Goal: Information Seeking & Learning: Learn about a topic

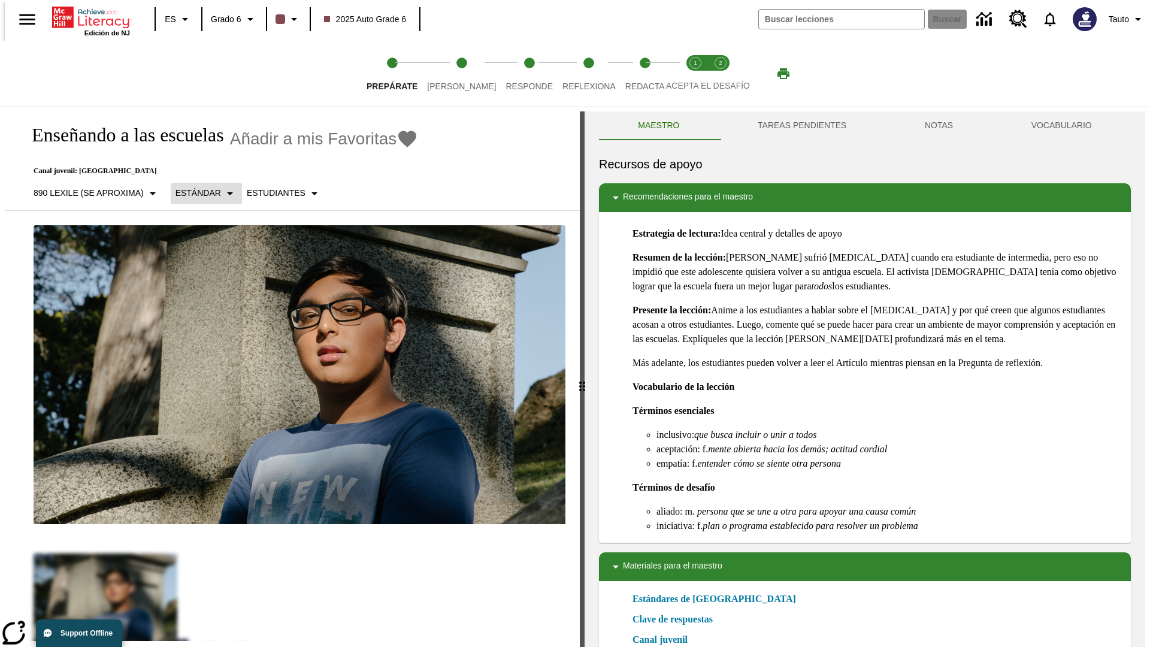
click at [201, 193] on p "Estándar" at bounding box center [199, 193] width 46 height 13
click at [92, 187] on p "890 Lexile (Se aproxima)" at bounding box center [89, 193] width 110 height 13
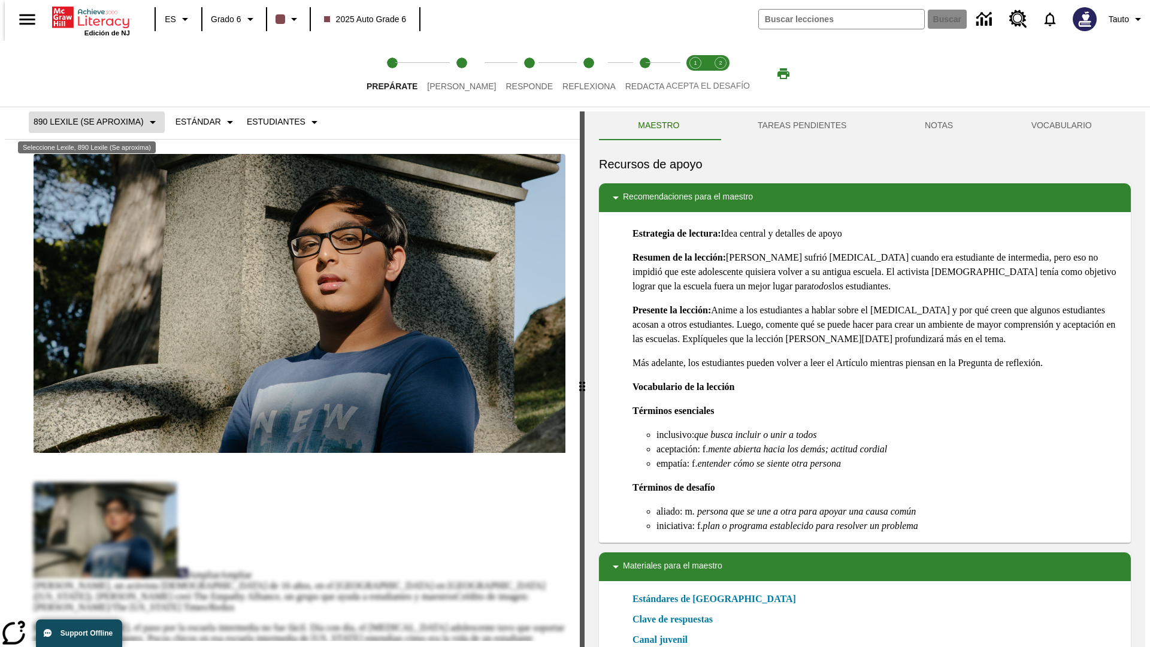
click at [92, 122] on p "890 Lexile (Se aproxima)" at bounding box center [89, 122] width 110 height 13
click at [201, 128] on p "Estándar" at bounding box center [199, 122] width 46 height 13
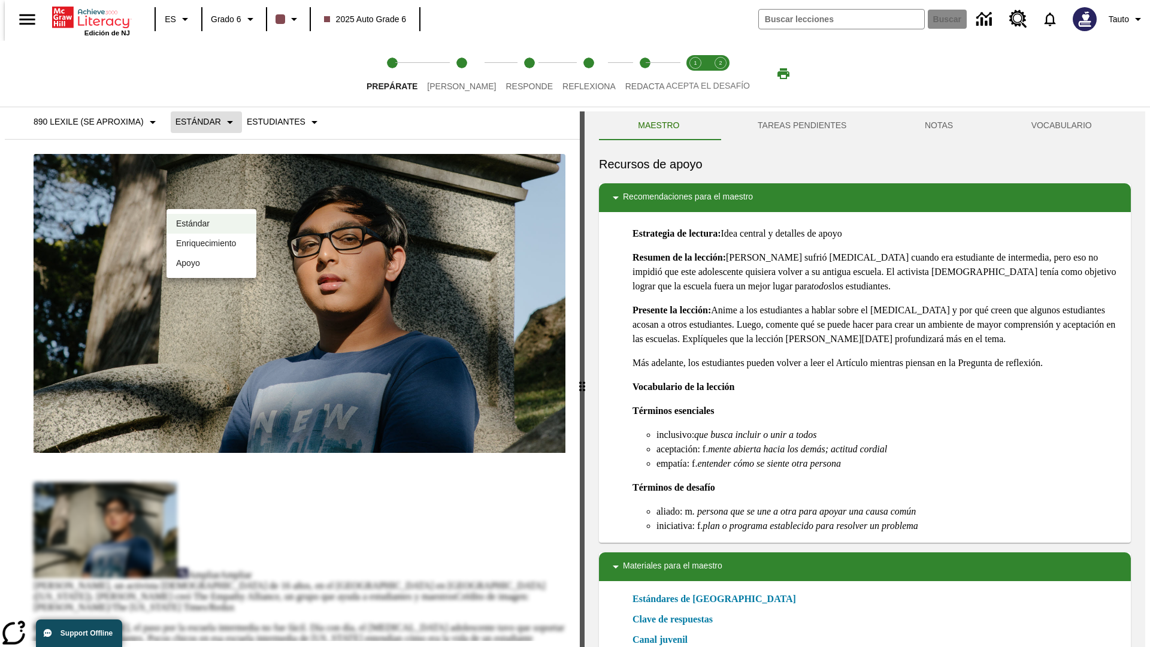
scroll to position [0, 0]
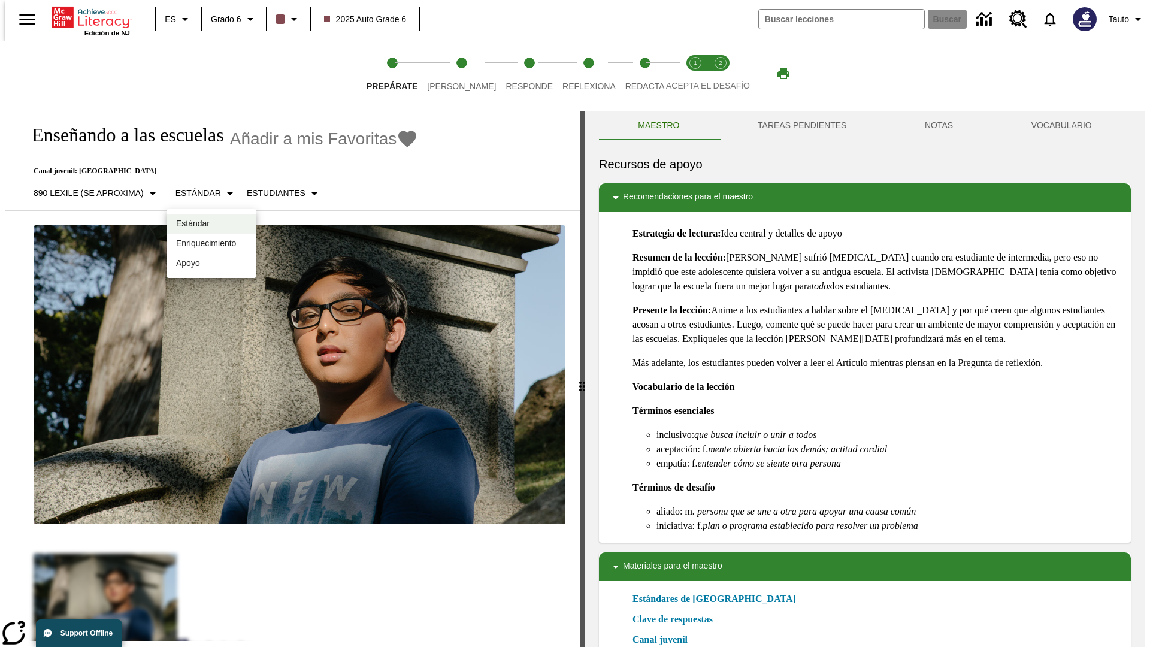
click at [212, 243] on p "Enriquecimiento" at bounding box center [211, 243] width 71 height 13
